Goal: Use online tool/utility: Utilize a website feature to perform a specific function

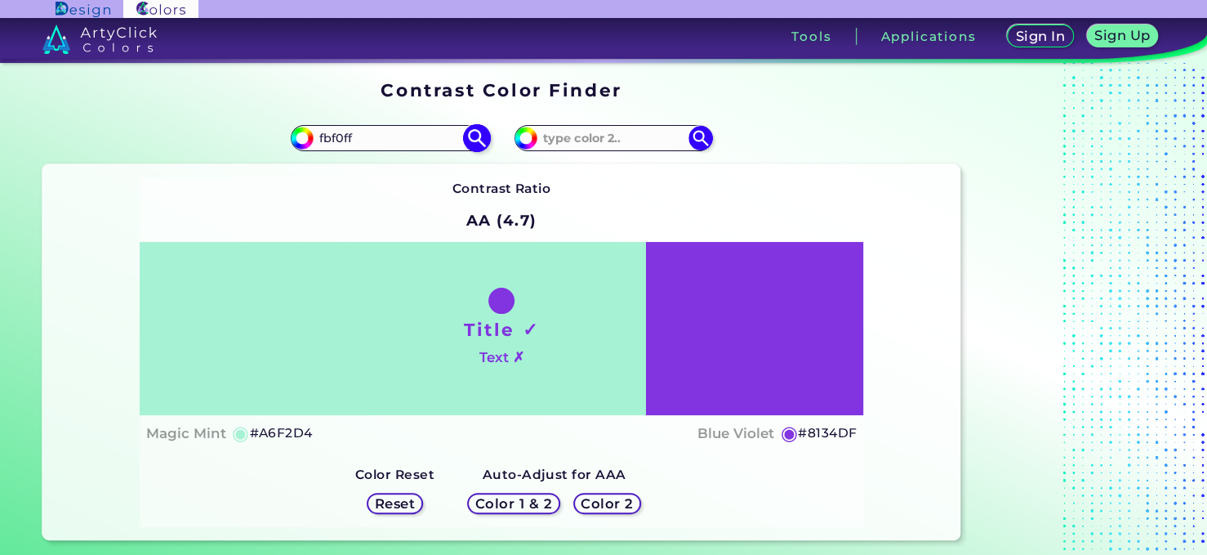
type input "fbf0ff"
click at [472, 136] on img at bounding box center [476, 138] width 29 height 29
type input "#fbf0ff"
type input "#FBF0FF"
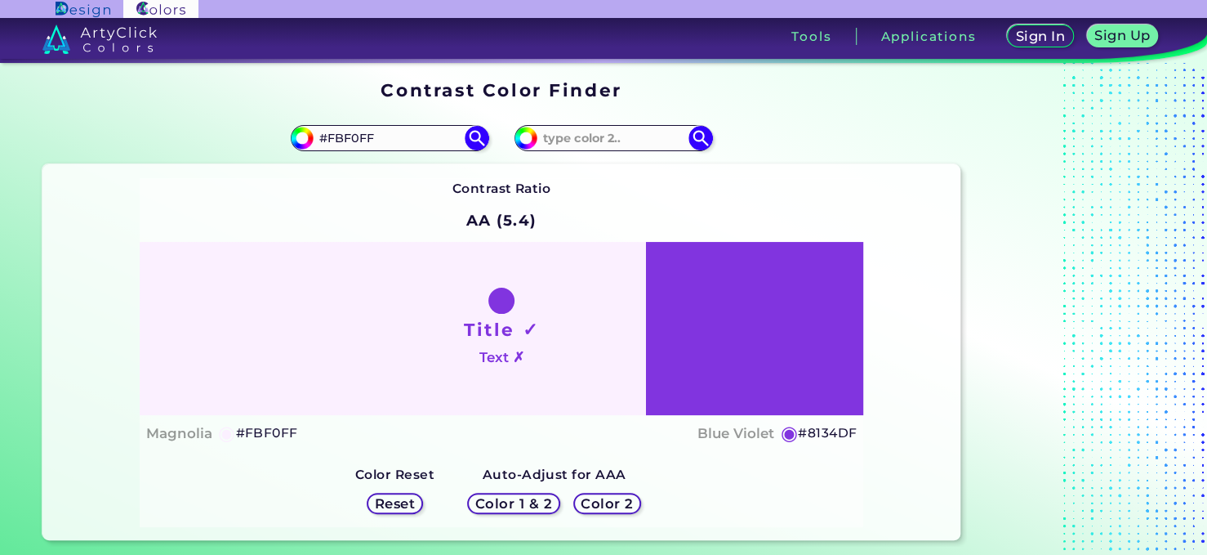
click at [604, 498] on h5 "Color 2" at bounding box center [606, 503] width 47 height 12
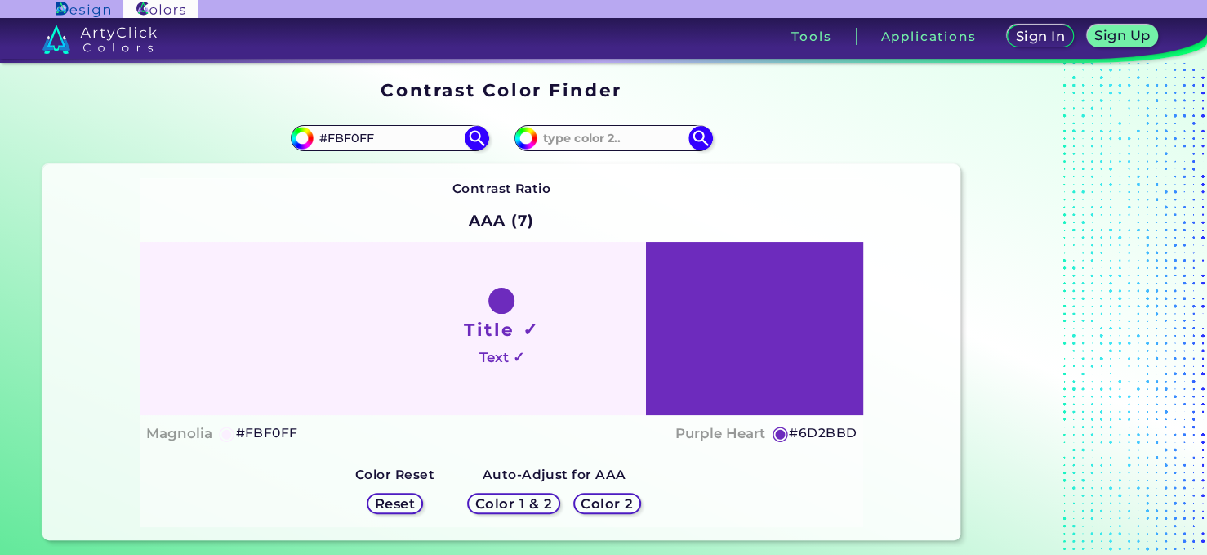
click at [781, 355] on div "Title ✓ Text ✓" at bounding box center [502, 328] width 725 height 173
click at [784, 374] on div "Title ✓ Text ✓" at bounding box center [502, 328] width 725 height 173
click at [796, 430] on h5 "#6D2BBD" at bounding box center [823, 432] width 68 height 21
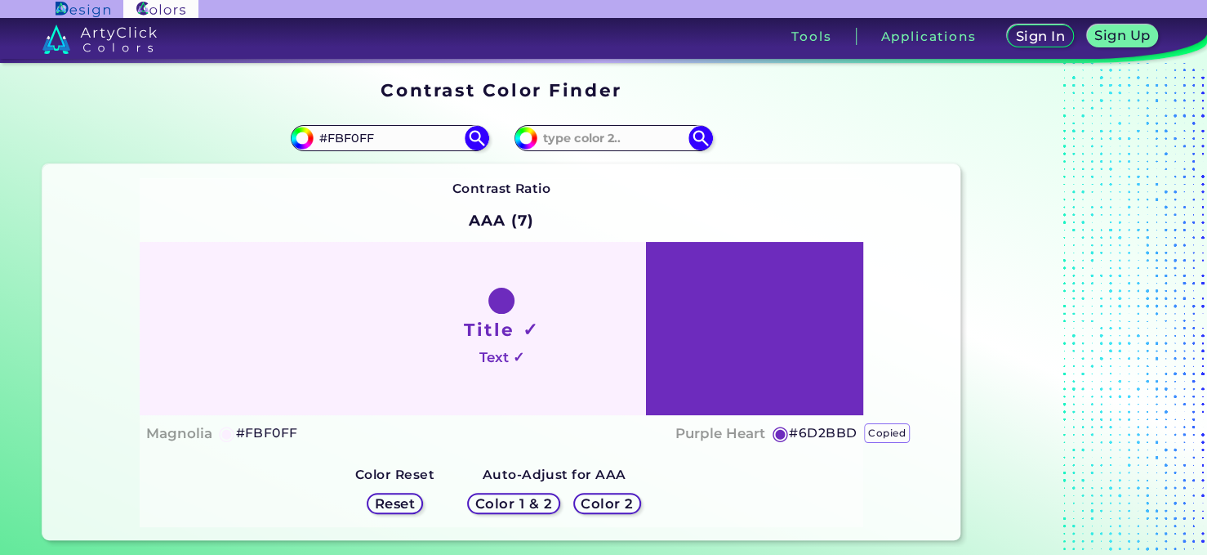
click at [493, 295] on div at bounding box center [501, 301] width 26 height 26
click at [684, 309] on div "Title ✓ Text ✓" at bounding box center [502, 328] width 725 height 173
click at [817, 424] on h5 "#6D2BBD" at bounding box center [823, 432] width 68 height 21
